Goal: Information Seeking & Learning: Find specific fact

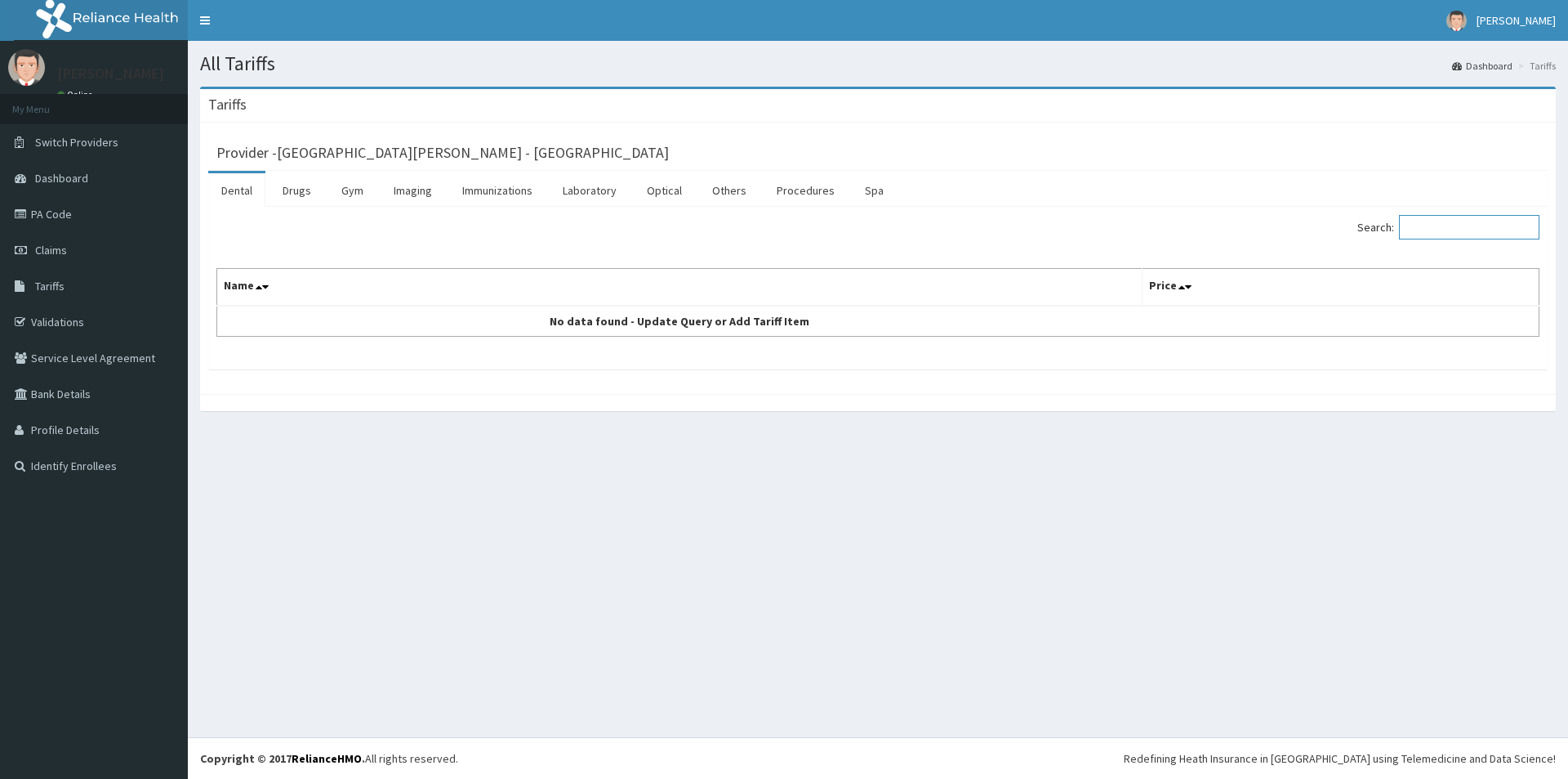
click at [1438, 228] on input "Search:" at bounding box center [1469, 227] width 140 height 24
drag, startPoint x: 1486, startPoint y: 230, endPoint x: 1380, endPoint y: 230, distance: 106.0
click at [1381, 230] on label "Search: both feet" at bounding box center [1448, 227] width 182 height 24
type input "both feet"
click at [414, 197] on link "Imaging" at bounding box center [413, 191] width 64 height 35
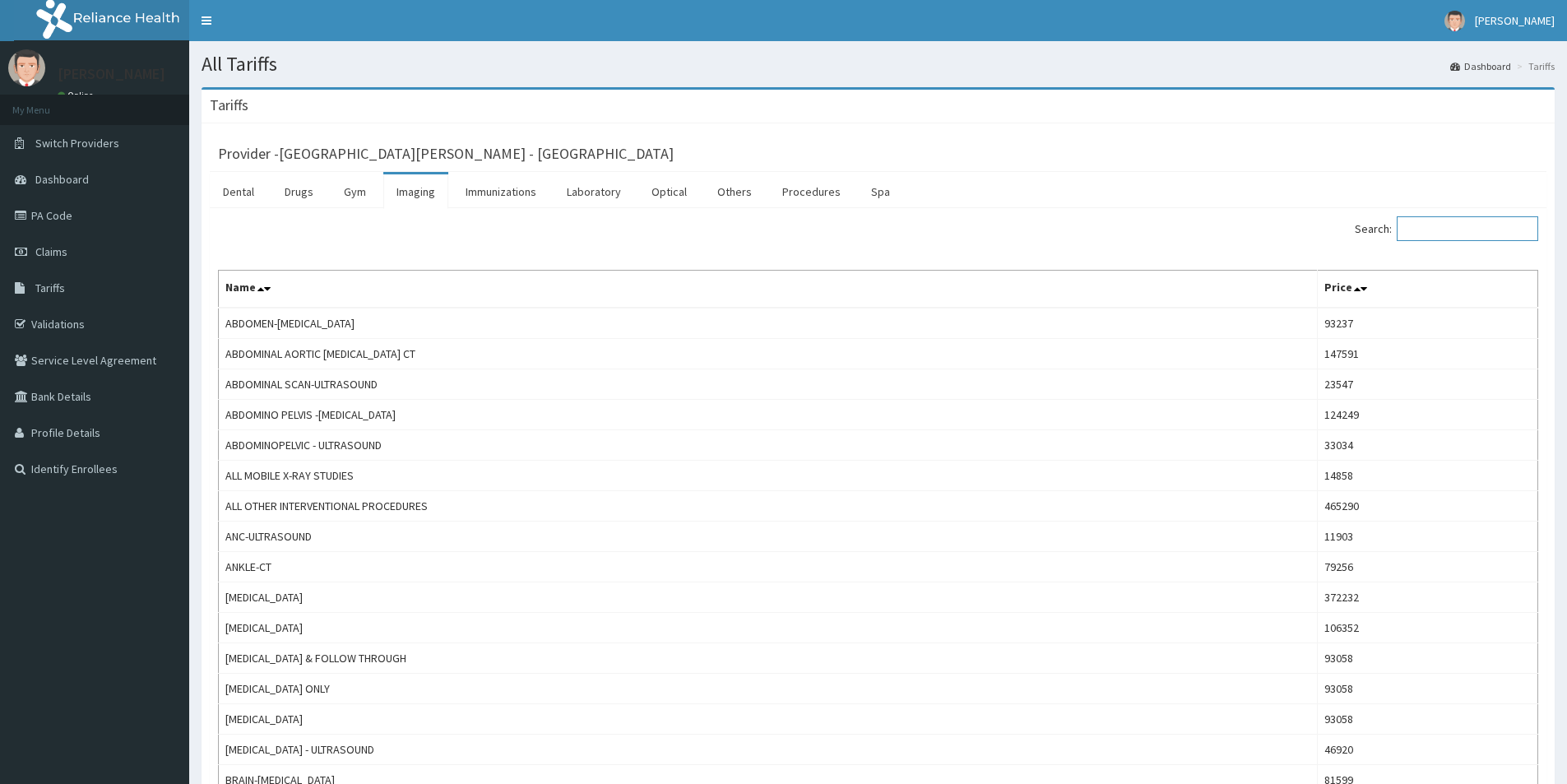
click at [1434, 230] on input "Search:" at bounding box center [1467, 229] width 142 height 24
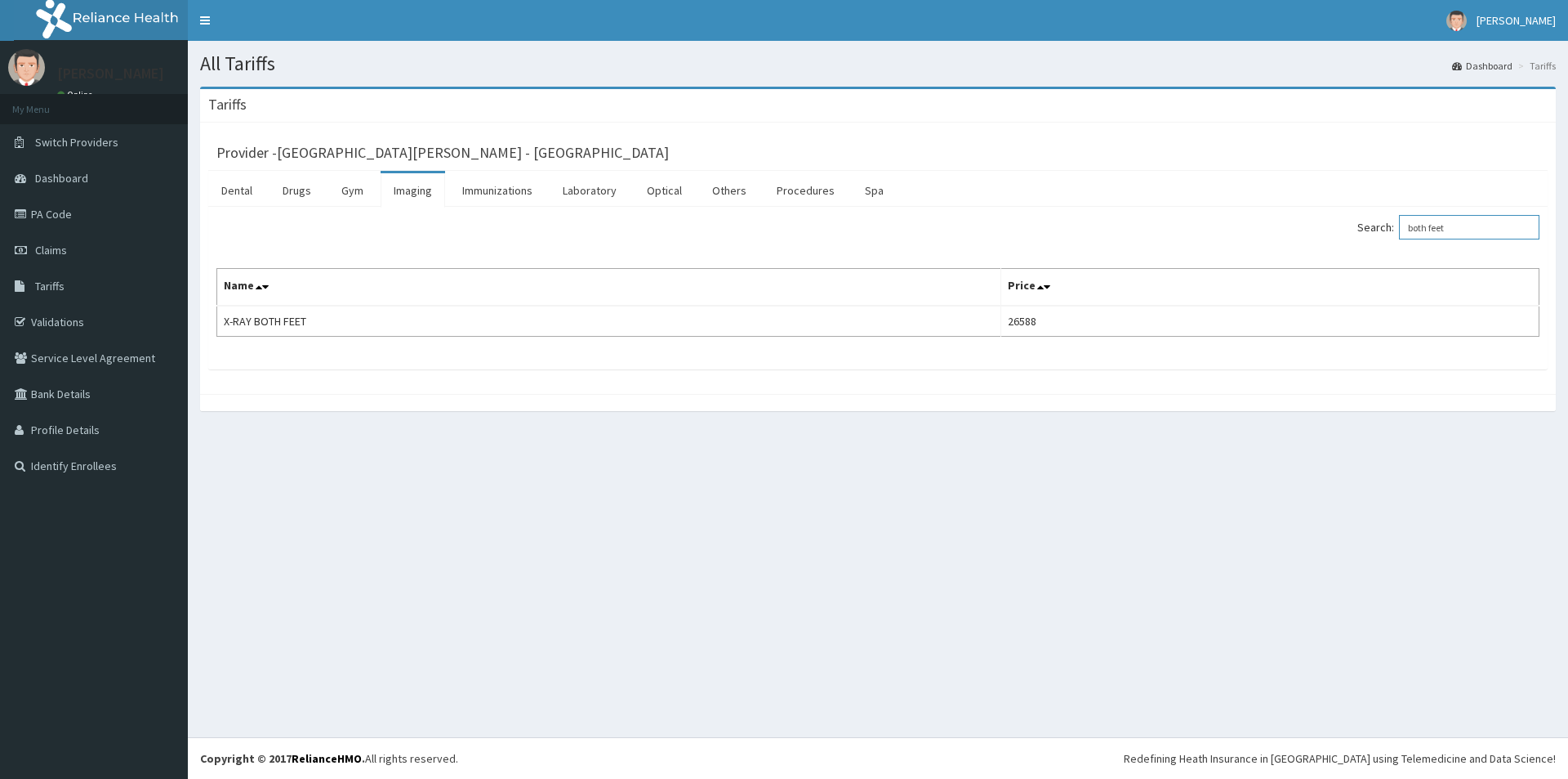
drag, startPoint x: 1466, startPoint y: 229, endPoint x: 1300, endPoint y: 229, distance: 166.0
click at [1300, 229] on div "Search: both feet" at bounding box center [1215, 229] width 650 height 29
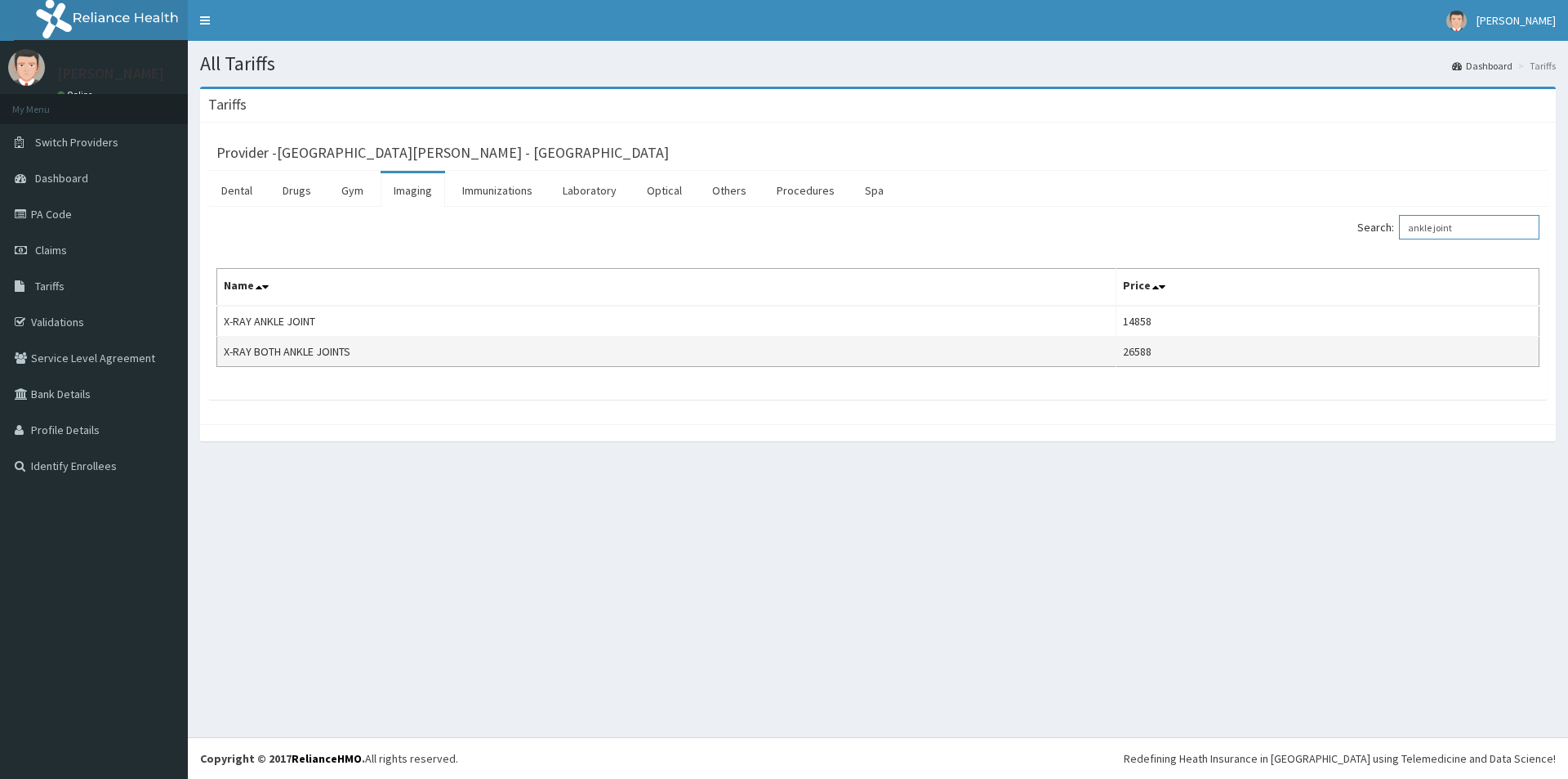
type input "ankle joint"
click at [377, 357] on td "X-RAY BOTH ANKLE JOINTS" at bounding box center [667, 351] width 899 height 30
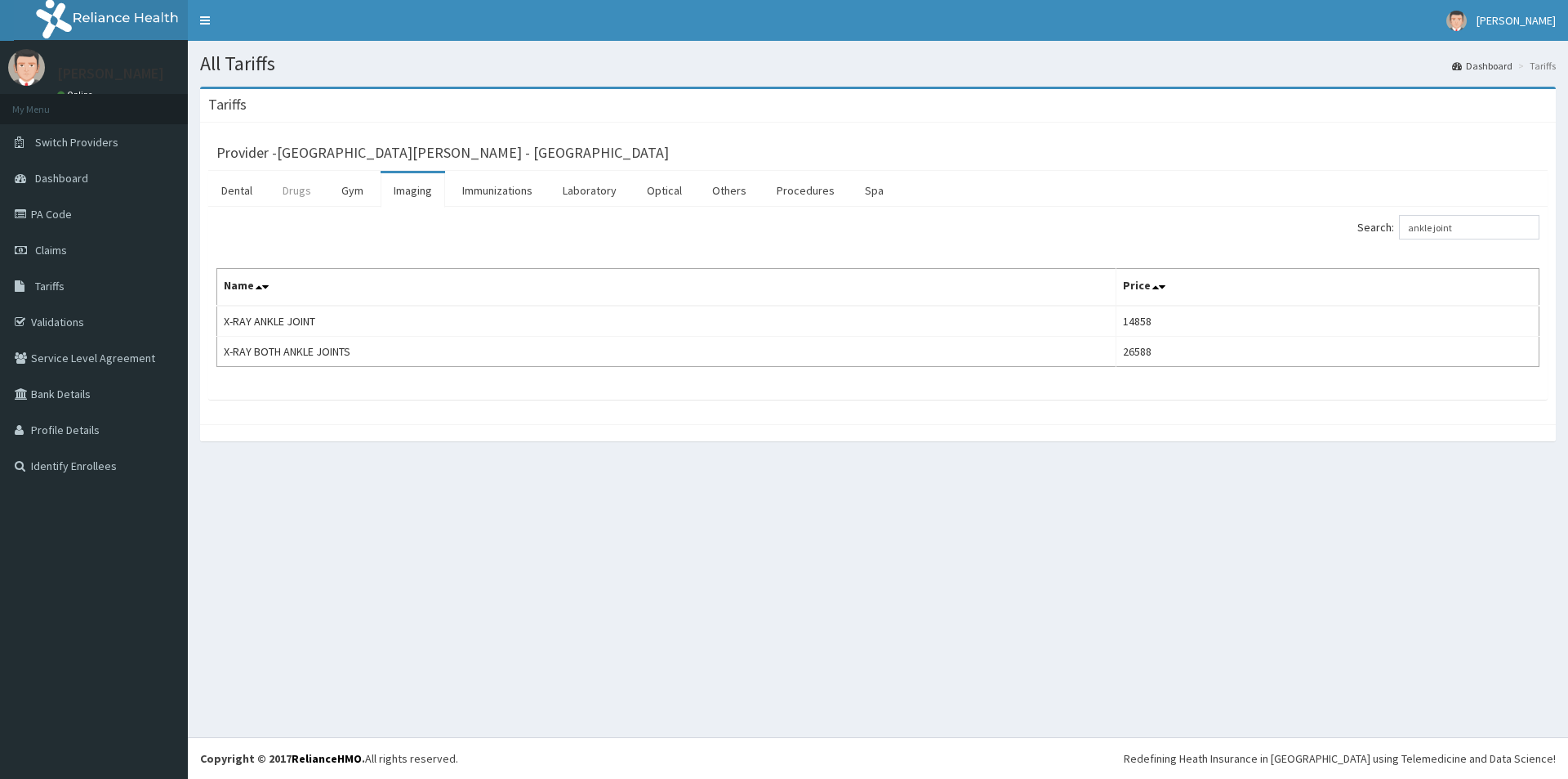
click at [295, 188] on link "Drugs" at bounding box center [297, 191] width 55 height 35
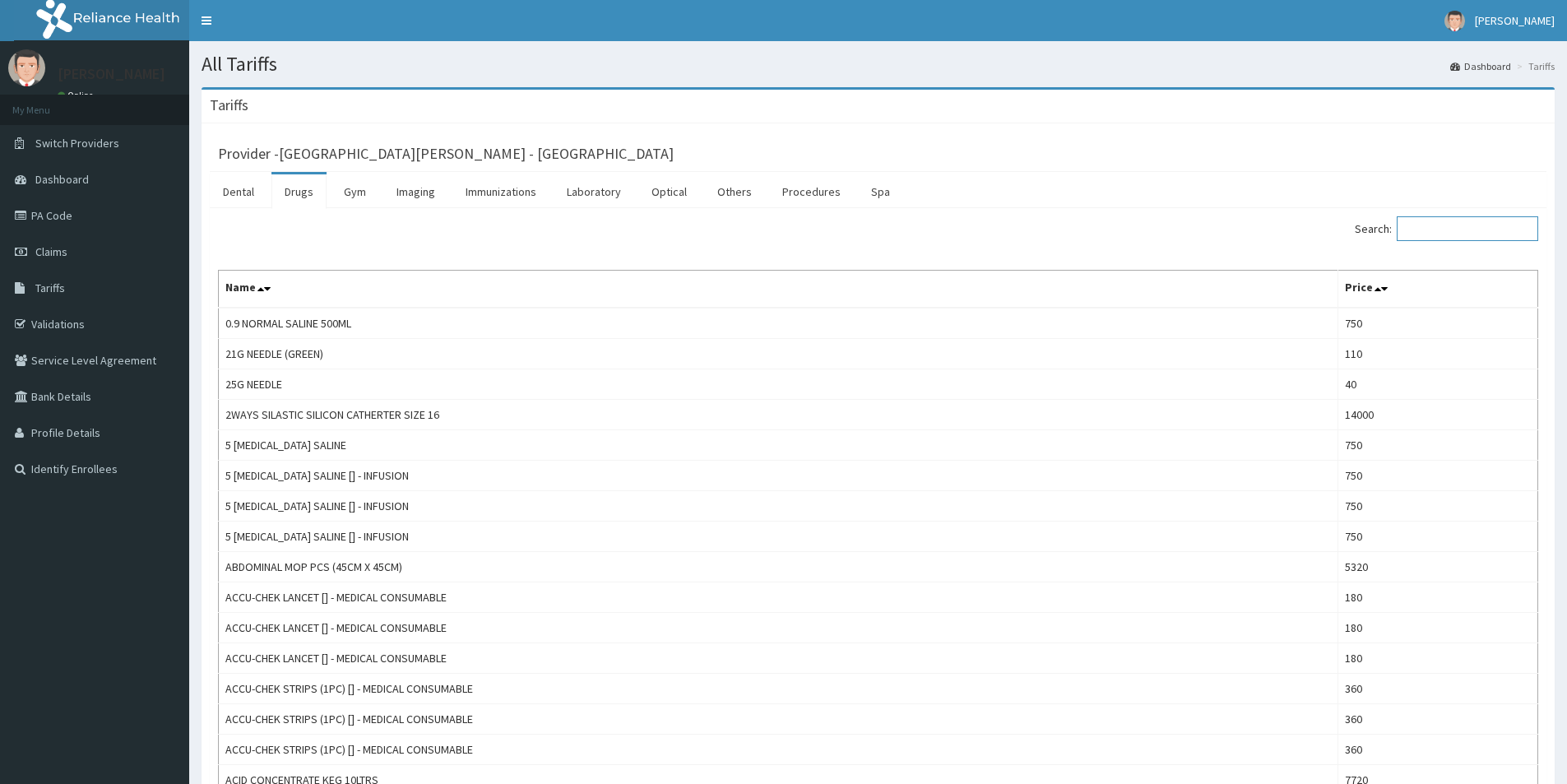
click at [1432, 226] on input "Search:" at bounding box center [1467, 229] width 142 height 24
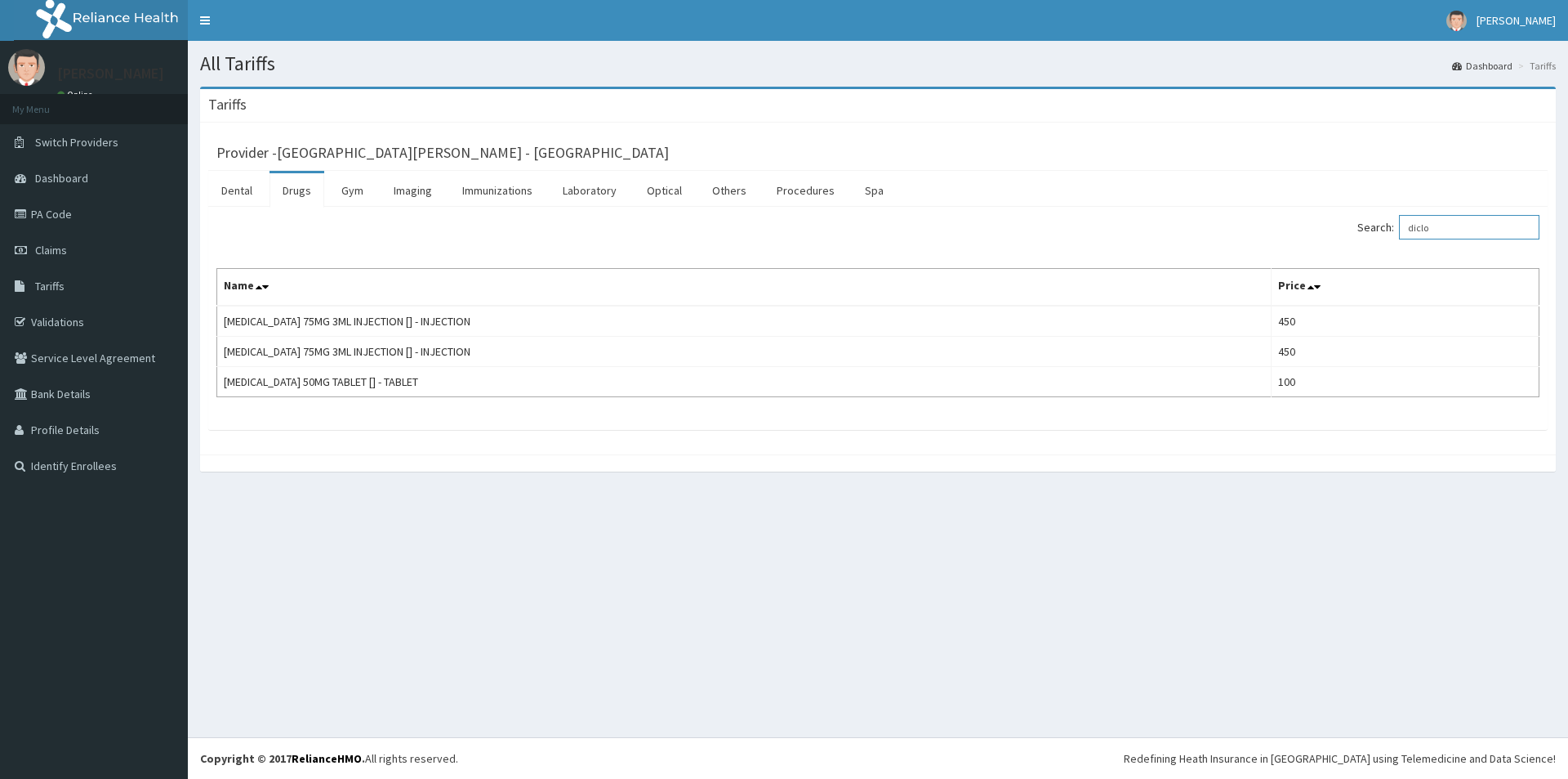
drag, startPoint x: 1463, startPoint y: 231, endPoint x: 1284, endPoint y: 232, distance: 179.0
click at [1284, 232] on div "Search: diclo" at bounding box center [1215, 229] width 650 height 29
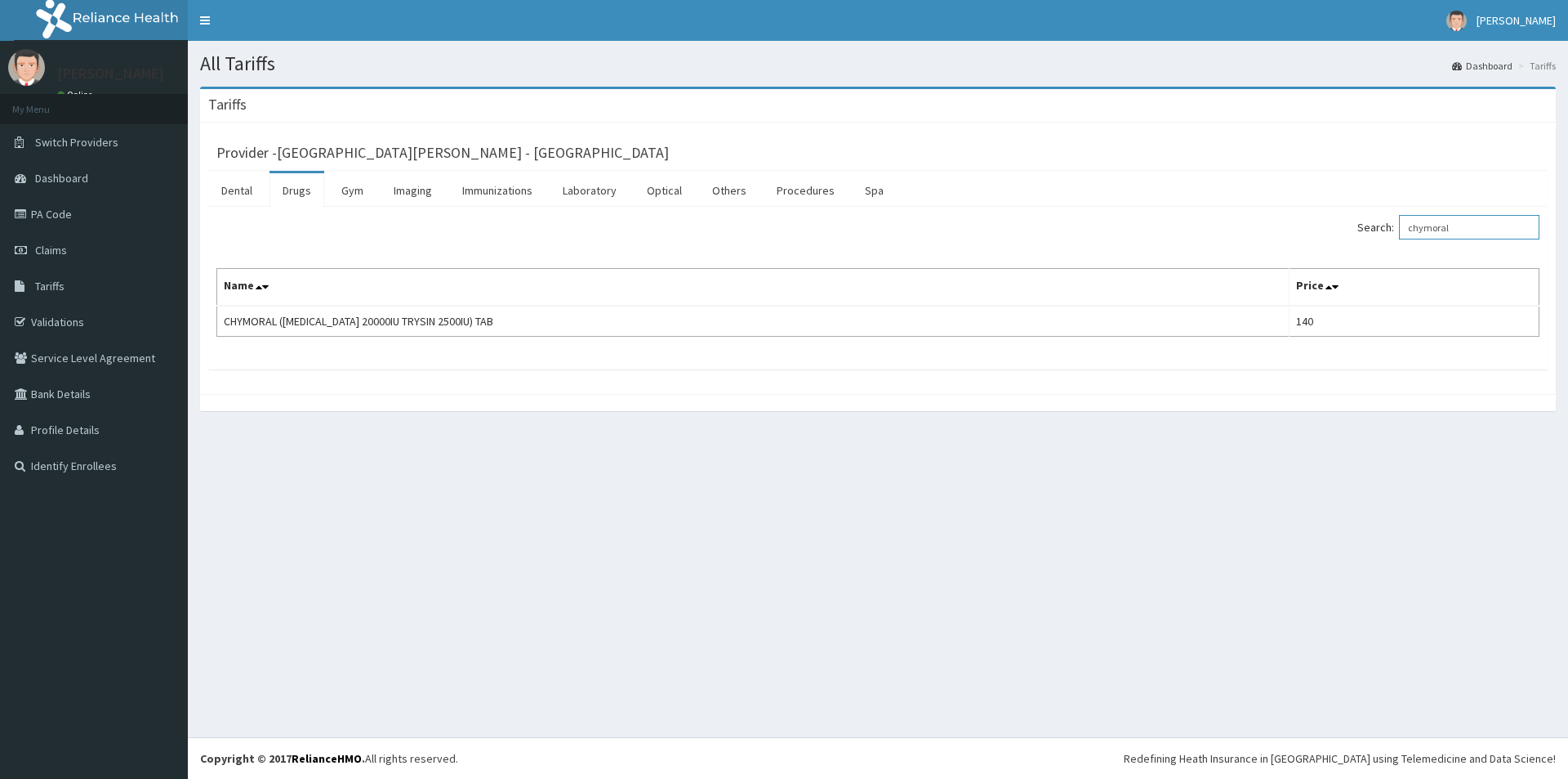
drag, startPoint x: 1466, startPoint y: 229, endPoint x: 1260, endPoint y: 229, distance: 206.0
click at [1260, 229] on div "Search: chymoral" at bounding box center [1215, 229] width 650 height 29
click at [1438, 223] on input "[MEDICAL_DATA]" at bounding box center [1469, 227] width 140 height 24
type input "z"
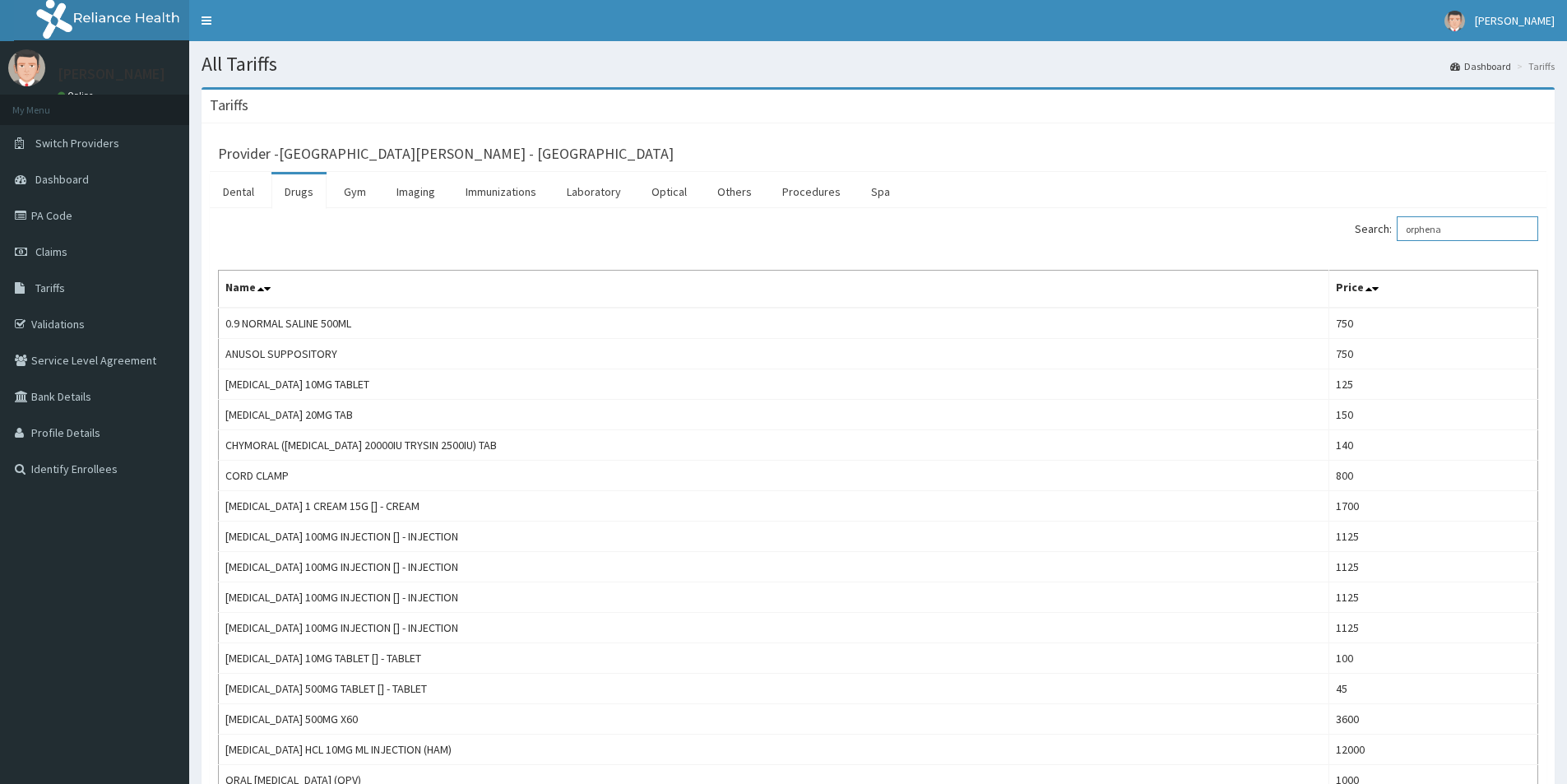
click at [1472, 224] on input "orphena" at bounding box center [1467, 229] width 142 height 24
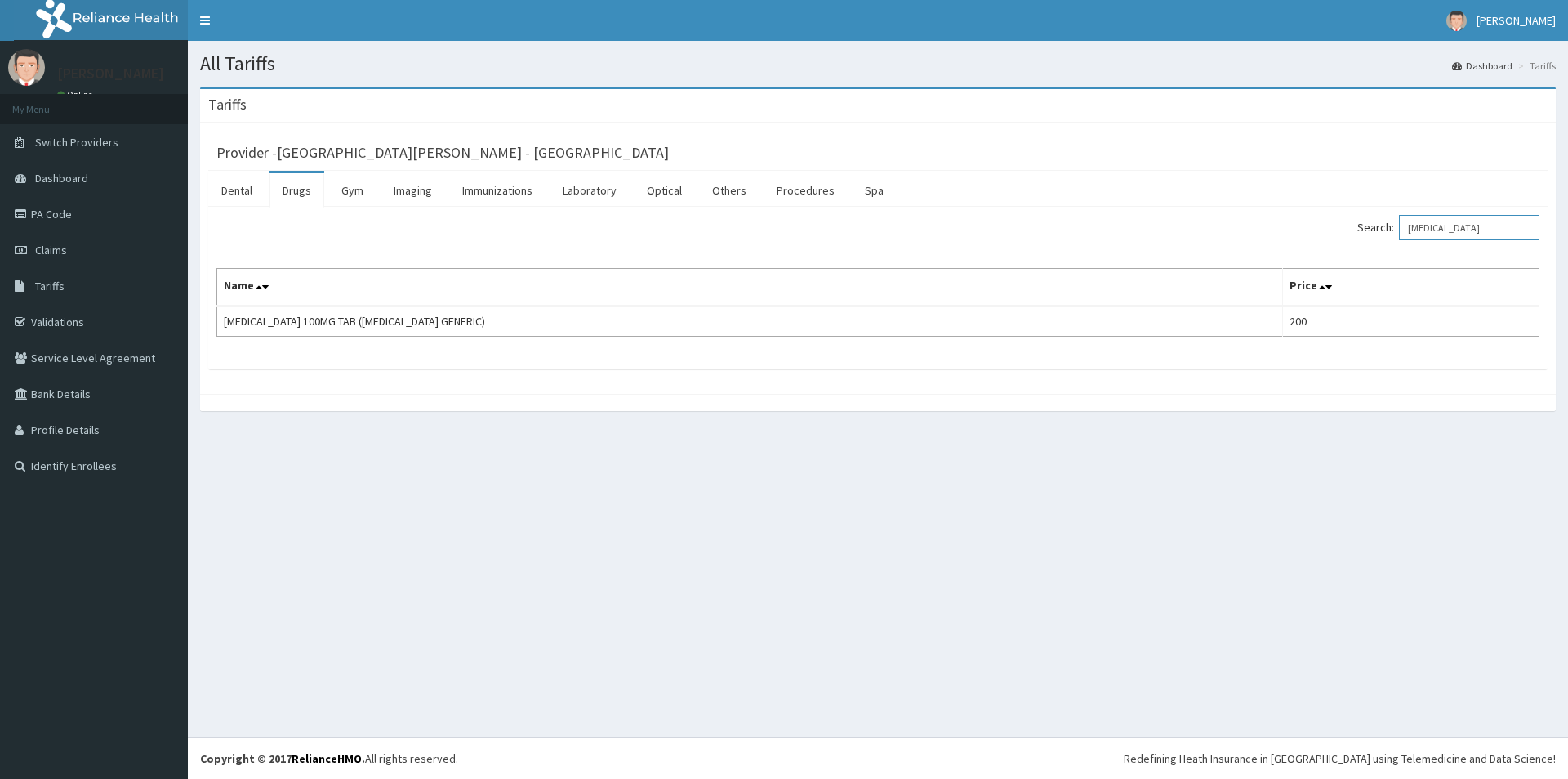
type input "[MEDICAL_DATA]"
